Goal: Check status

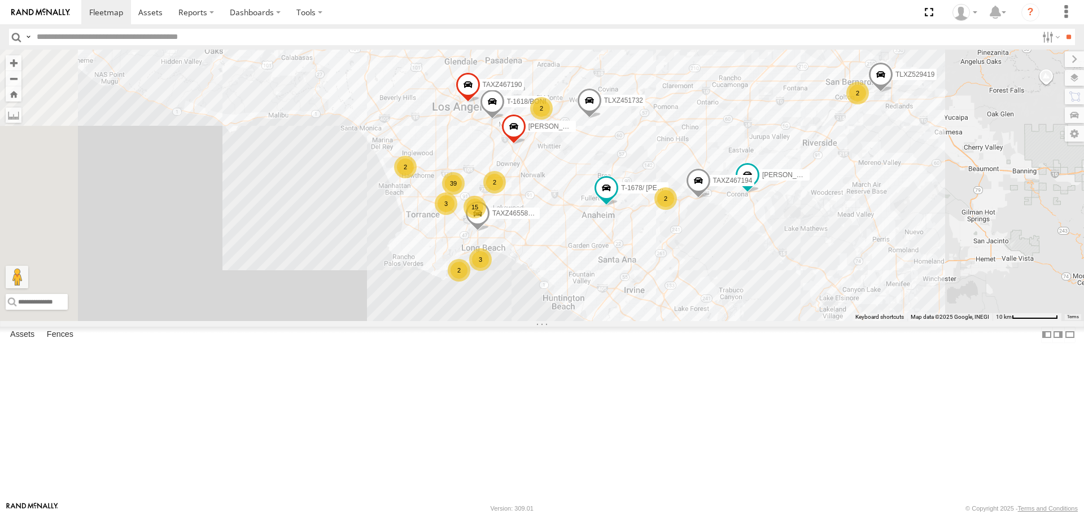
drag, startPoint x: 630, startPoint y: 180, endPoint x: 705, endPoint y: 324, distance: 162.4
click at [704, 321] on div "TAXZ467188 T-1678/ LUIS 834274/JOY ERNEST/T-1667 TAXZ467190 TLXZ451732 15 39 3 …" at bounding box center [542, 185] width 1084 height 271
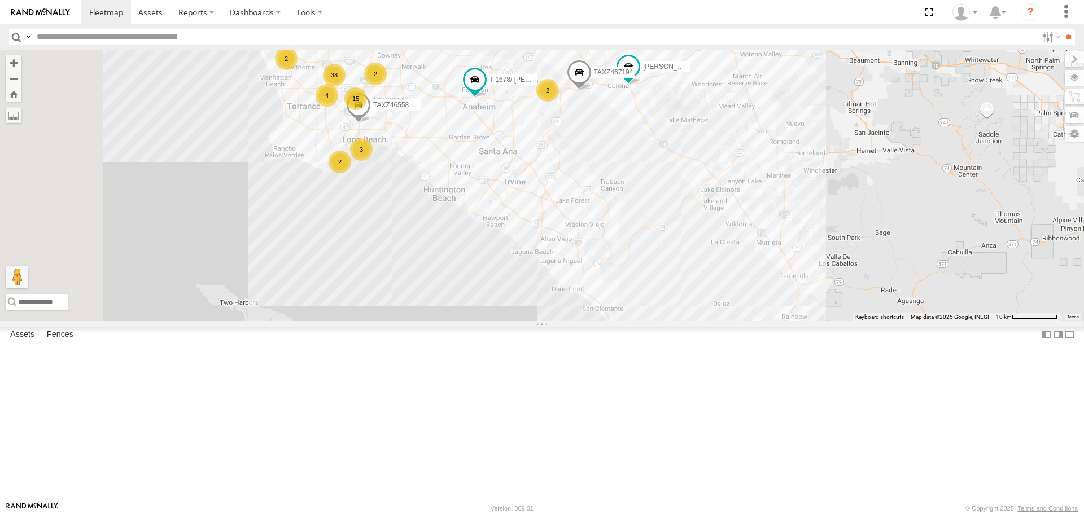
drag, startPoint x: 891, startPoint y: 357, endPoint x: 862, endPoint y: 376, distance: 34.3
click at [909, 321] on div "TAXZ467188 T-1678/ [PERSON_NAME] 834274/[PERSON_NAME]/T-1667 TAXZ467190 TLXZ451…" at bounding box center [542, 185] width 1084 height 271
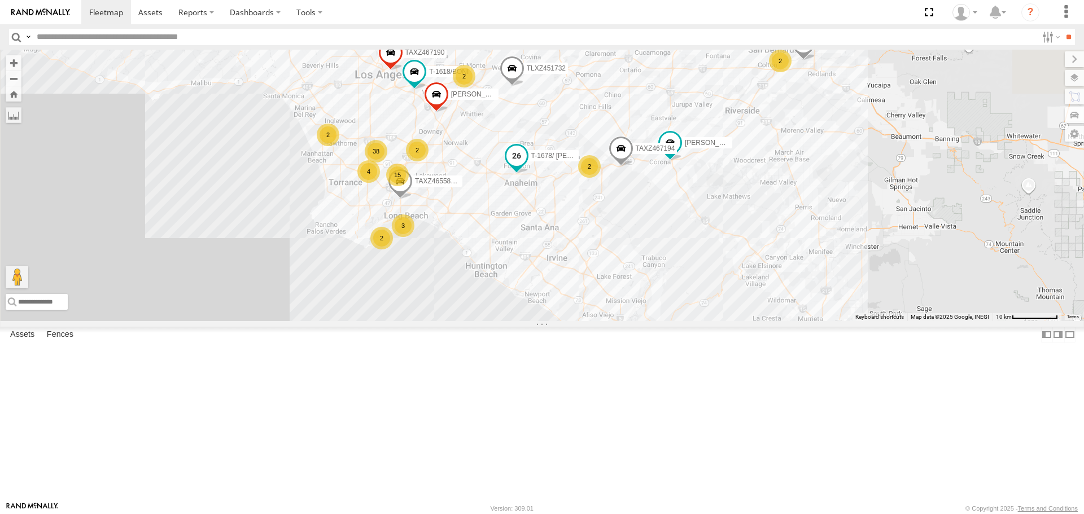
drag, startPoint x: 613, startPoint y: 172, endPoint x: 653, endPoint y: 243, distance: 82.2
click at [527, 167] on span at bounding box center [517, 156] width 20 height 20
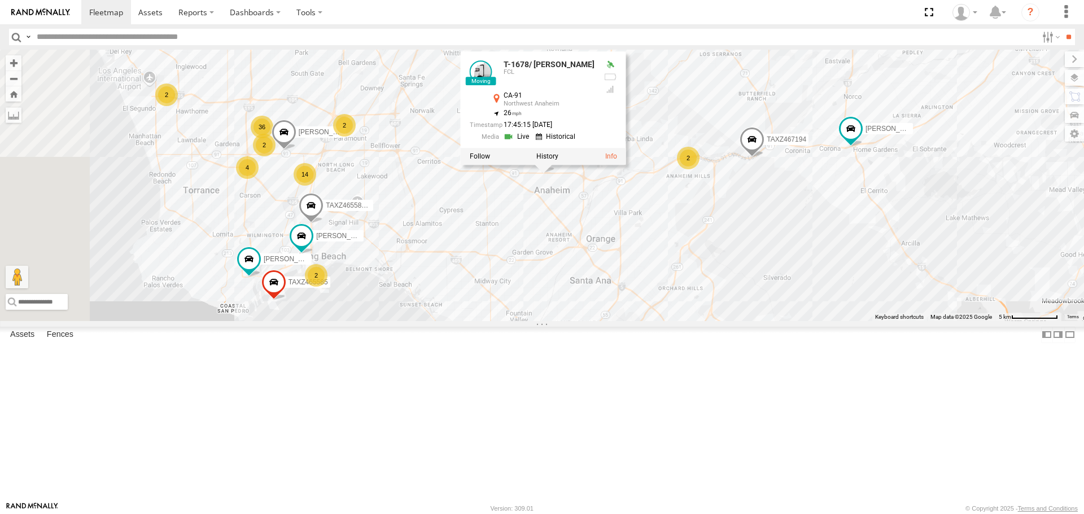
drag, startPoint x: 800, startPoint y: 194, endPoint x: 846, endPoint y: 212, distance: 49.4
click at [845, 212] on div "TAXZ467188 T-1678/ [PERSON_NAME] 834274/[PERSON_NAME]/T-1667 TAXZ467190 TLXZ451…" at bounding box center [542, 185] width 1084 height 271
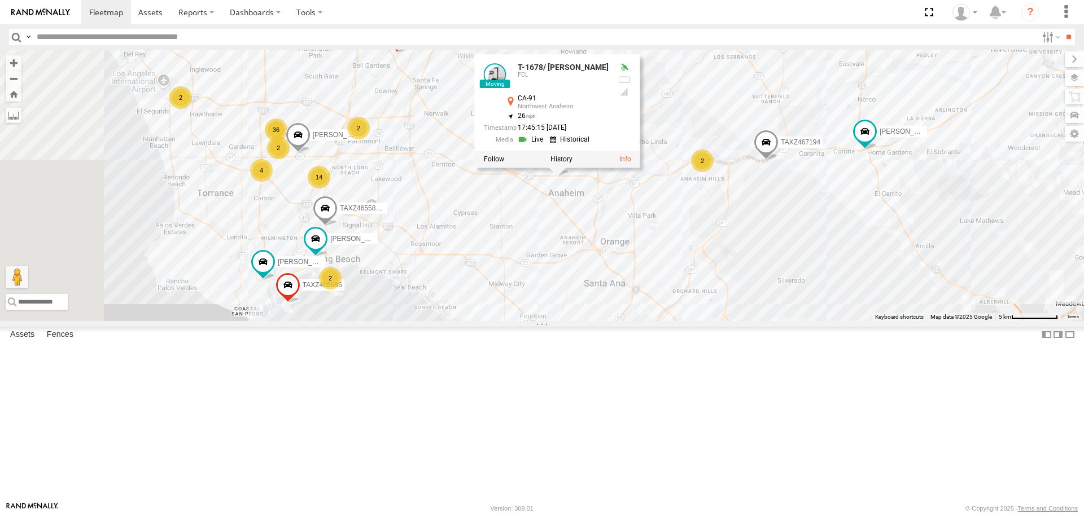
click at [874, 124] on div "TAXZ467188 T-1678/ [PERSON_NAME] 834274/[PERSON_NAME]/T-1667 TAXZ467190 TLXZ451…" at bounding box center [542, 185] width 1084 height 271
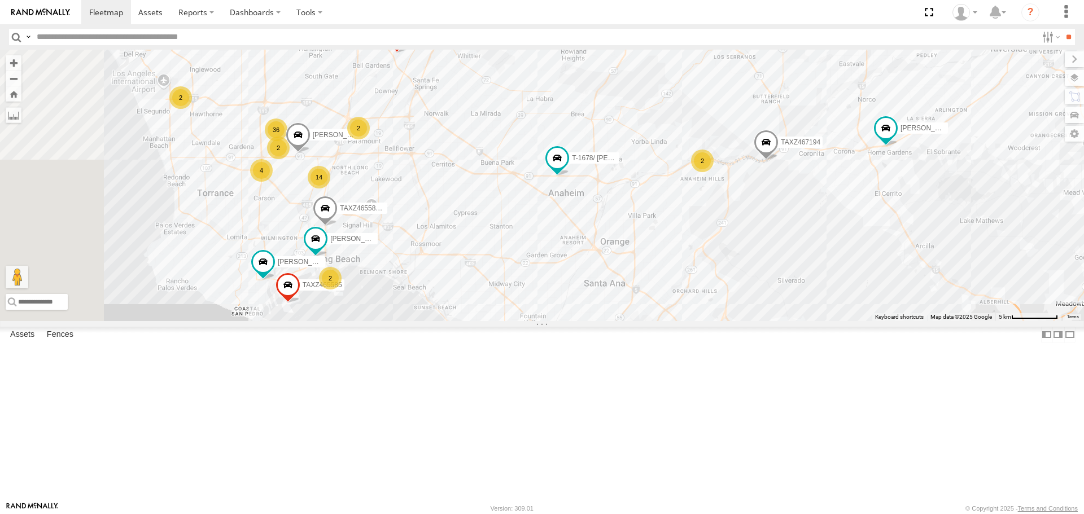
click at [813, 161] on div "TAXZ467188 T-1678/ [PERSON_NAME] 834274/[PERSON_NAME]/T-1667 TAXZ467190 TLXZ451…" at bounding box center [542, 185] width 1084 height 271
